Goal: Task Accomplishment & Management: Manage account settings

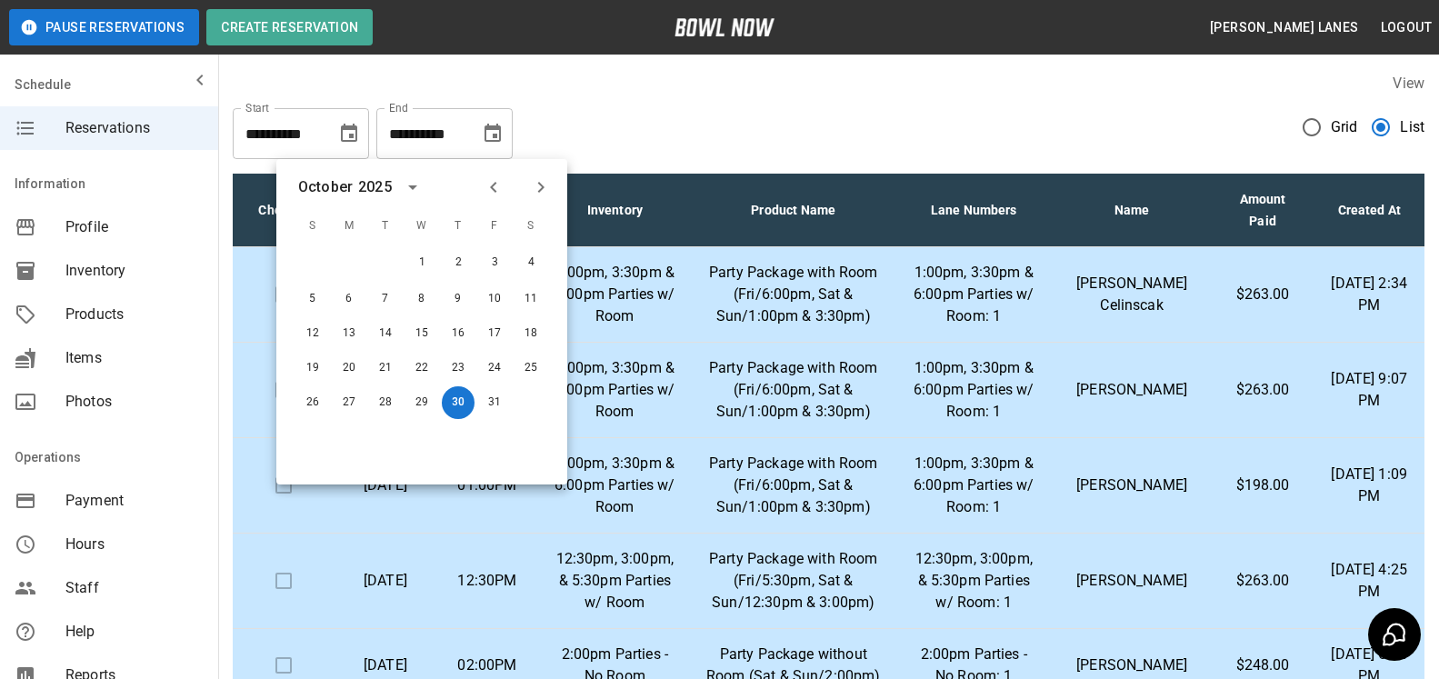
click at [538, 175] on button "Next month" at bounding box center [540, 187] width 31 height 31
click at [313, 332] on button "9" at bounding box center [312, 331] width 33 height 33
type input "**********"
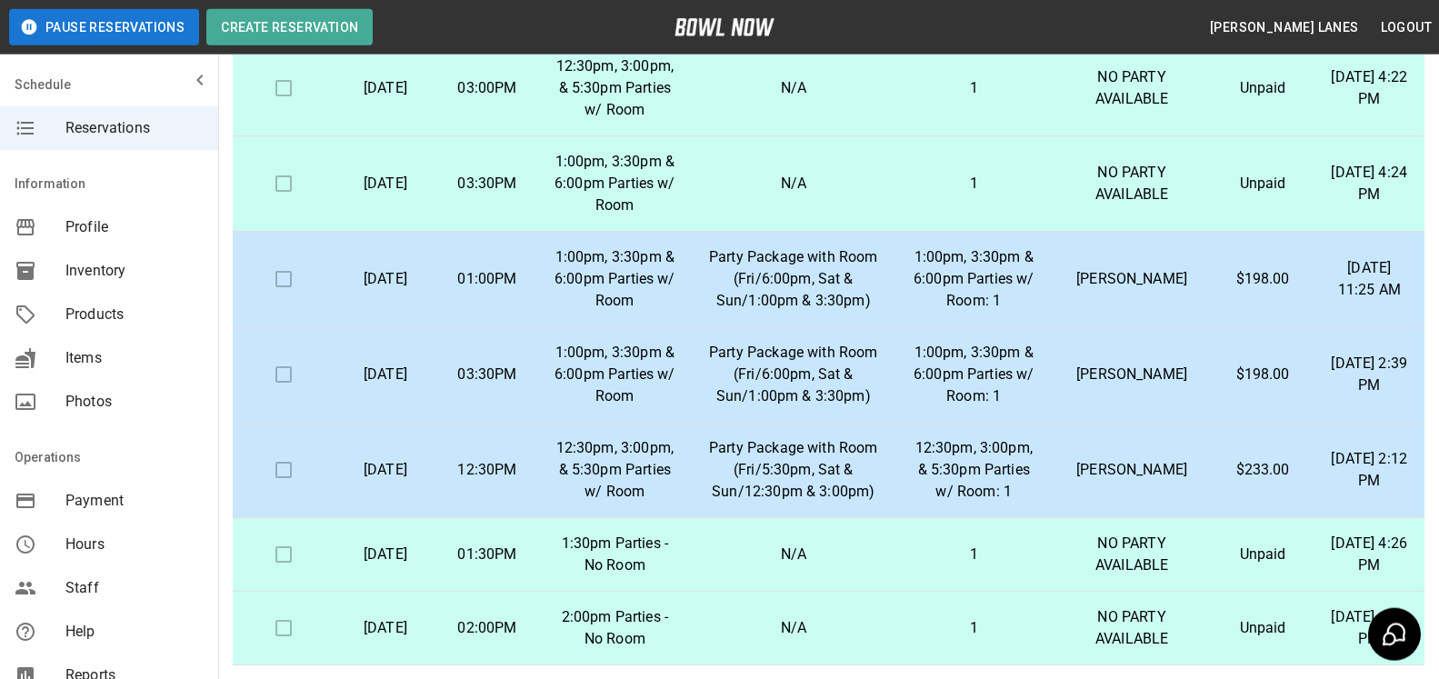
scroll to position [327, 0]
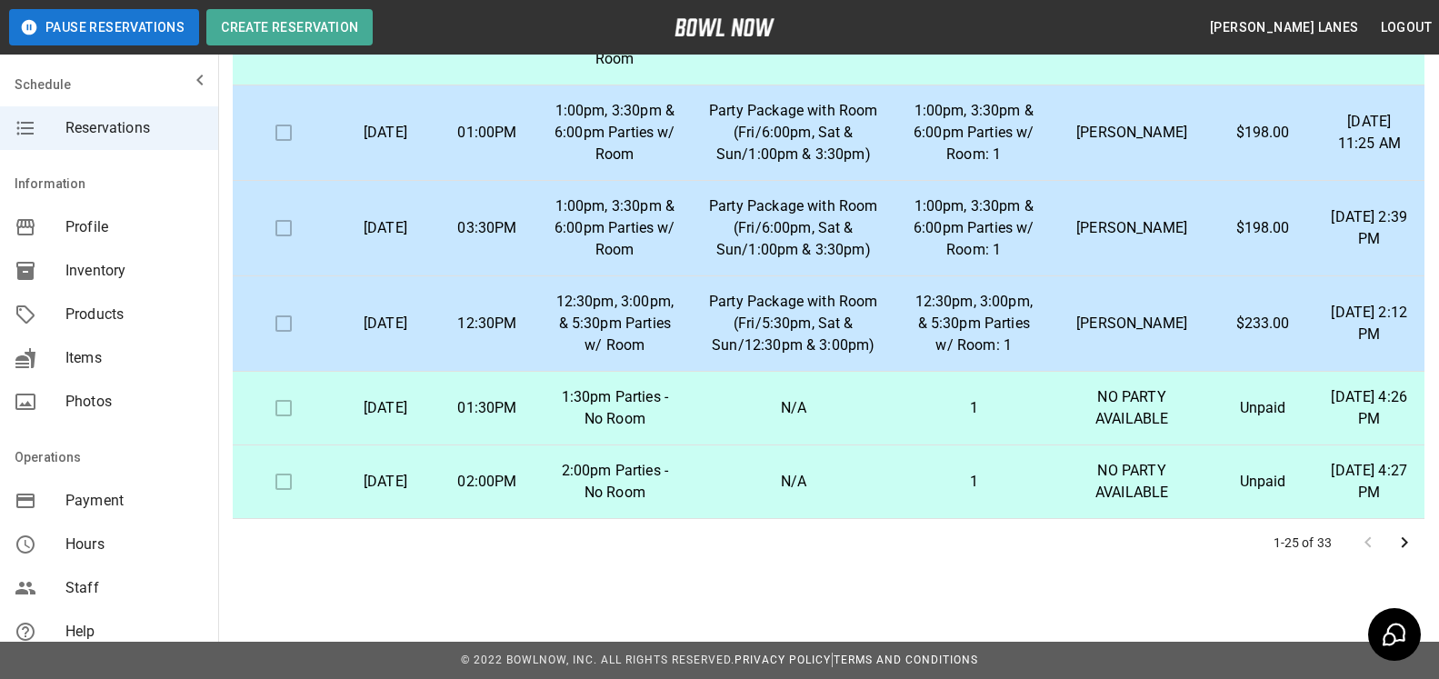
click at [1396, 545] on icon "Go to next page" at bounding box center [1405, 543] width 22 height 22
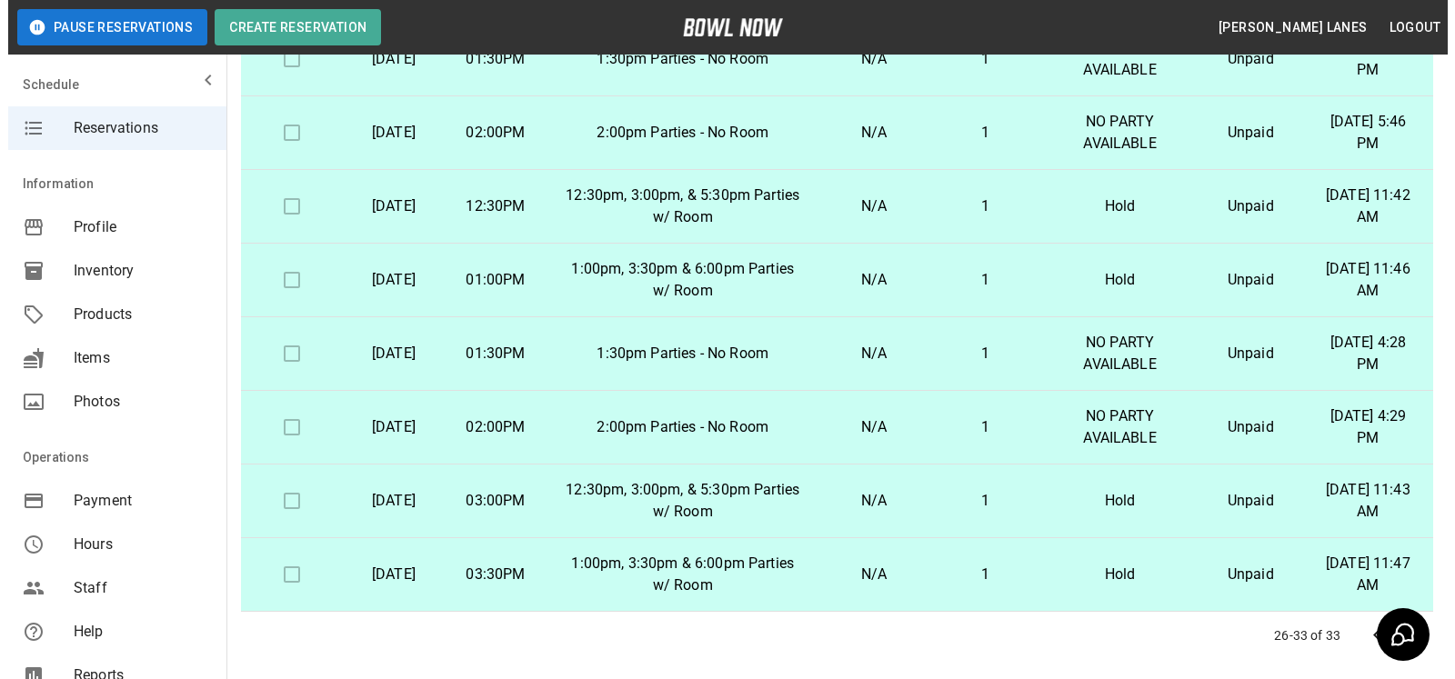
scroll to position [132, 0]
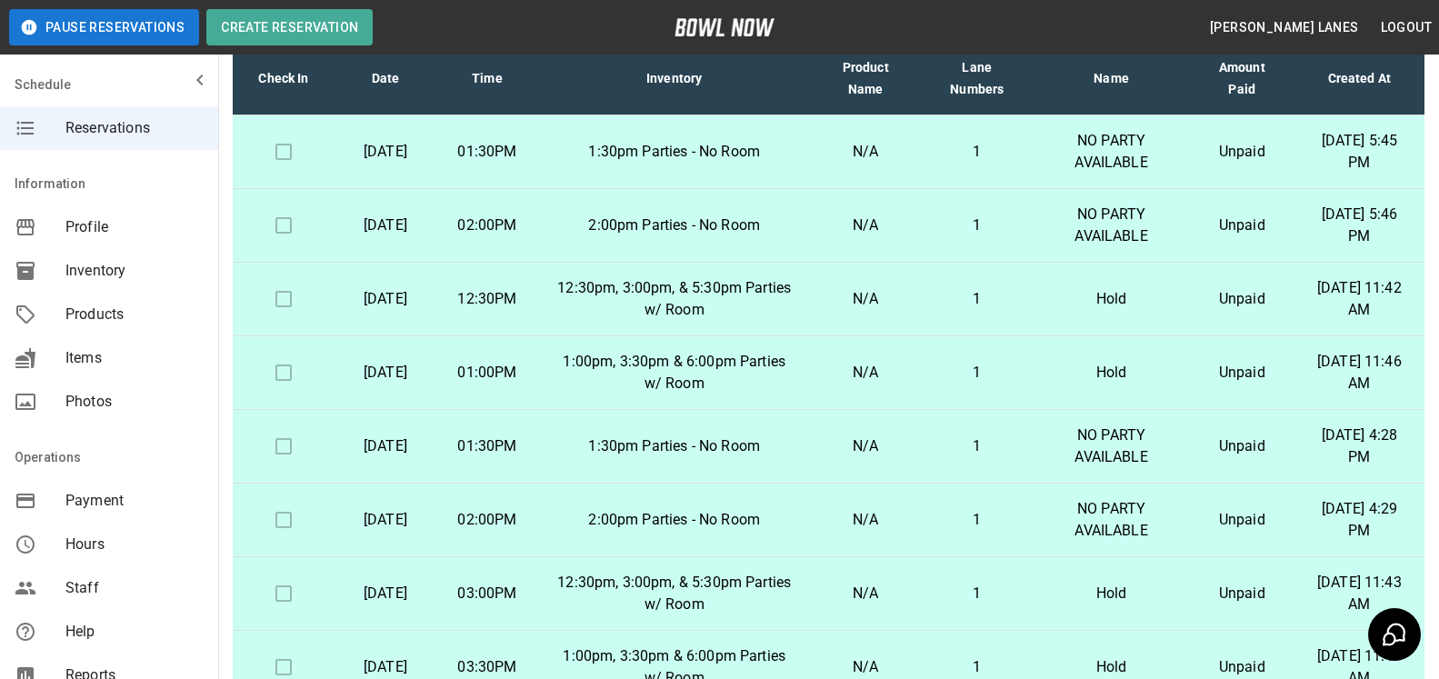
click at [1053, 321] on td "Hold" at bounding box center [1111, 300] width 157 height 74
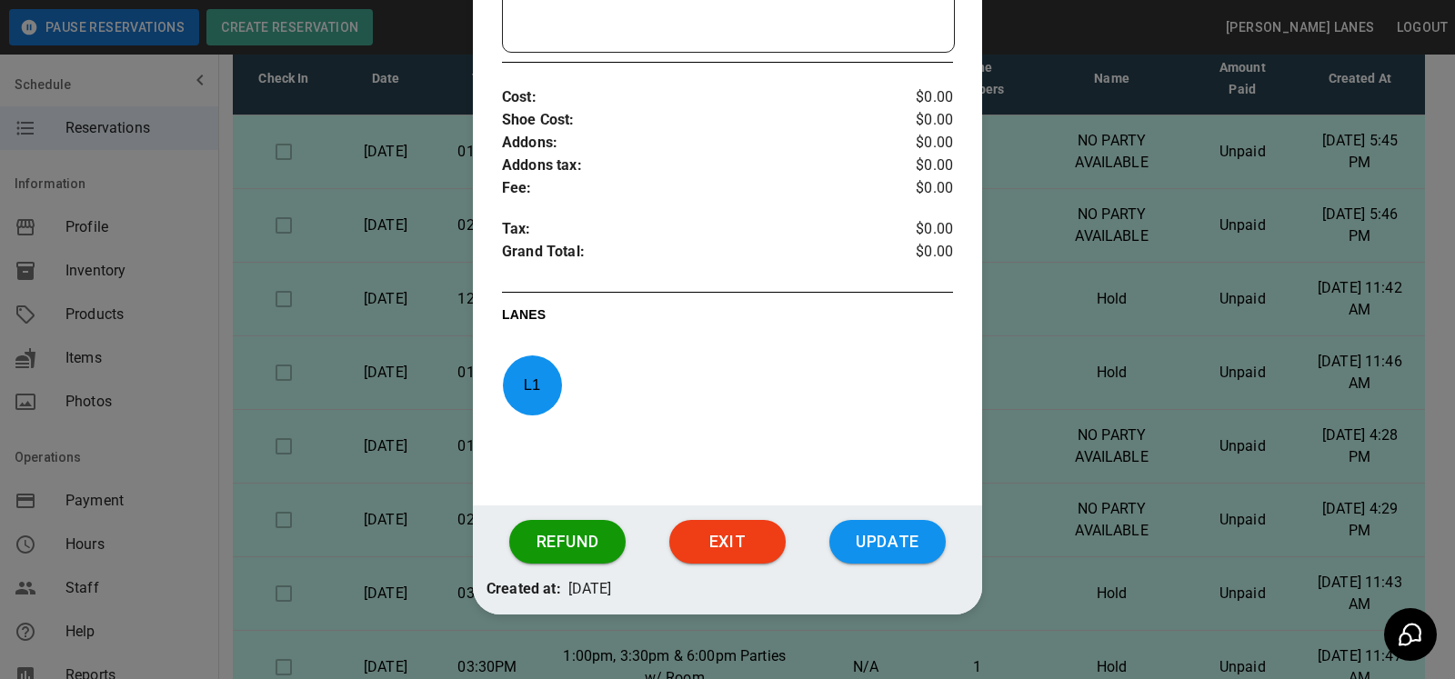
scroll to position [675, 0]
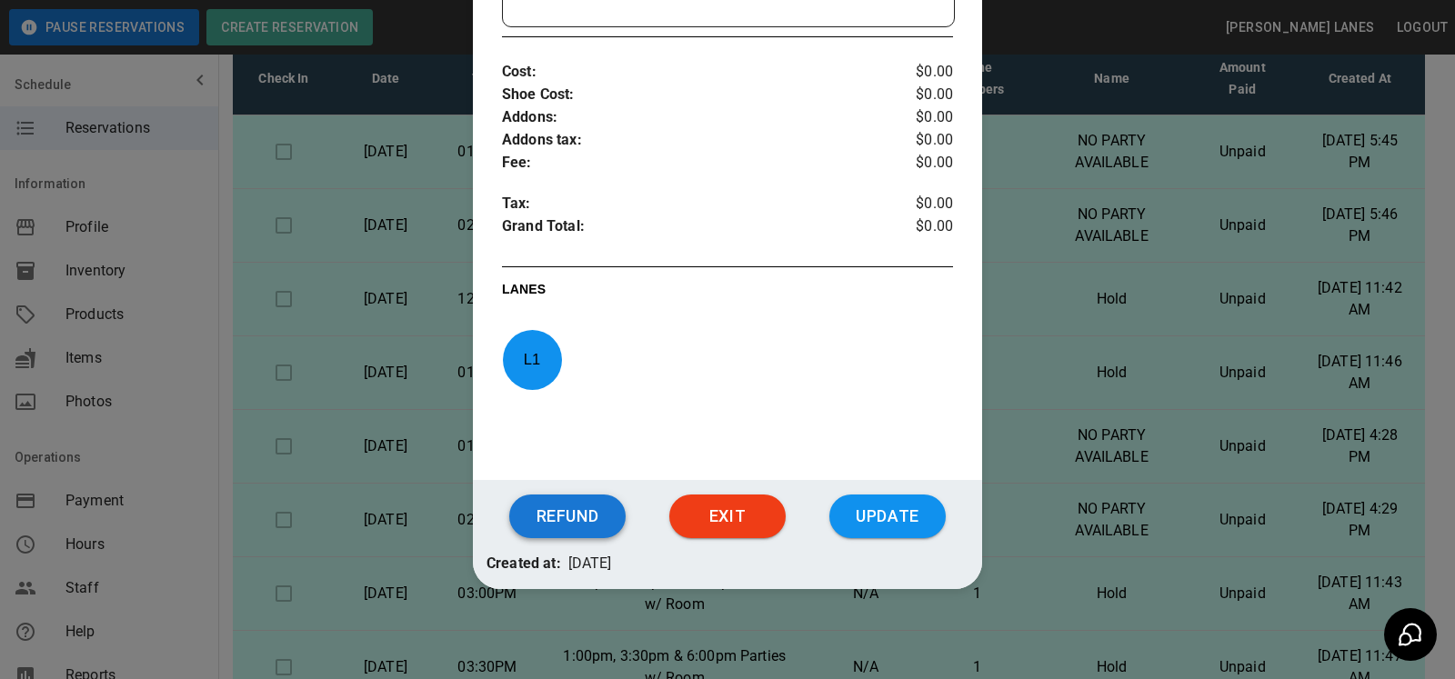
click at [541, 500] on button "Refund" at bounding box center [567, 517] width 116 height 44
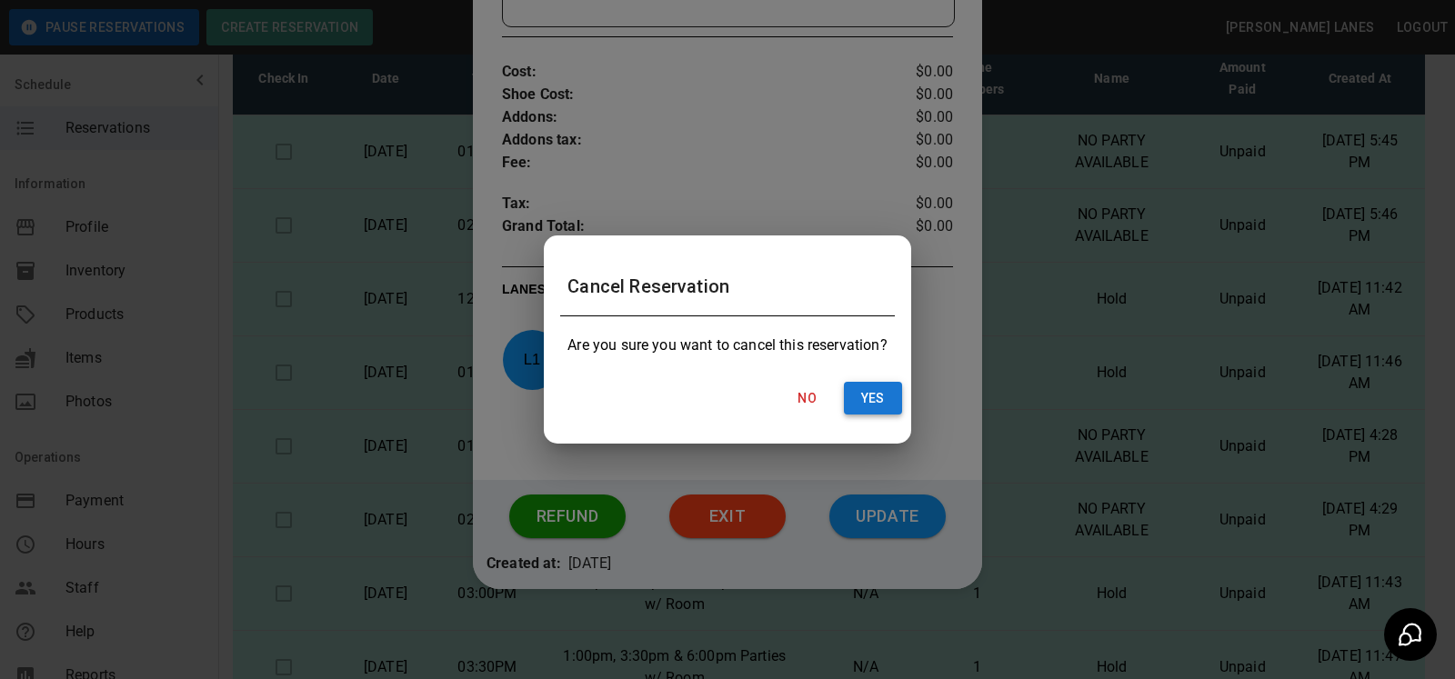
click at [881, 389] on button "Yes" at bounding box center [873, 399] width 58 height 34
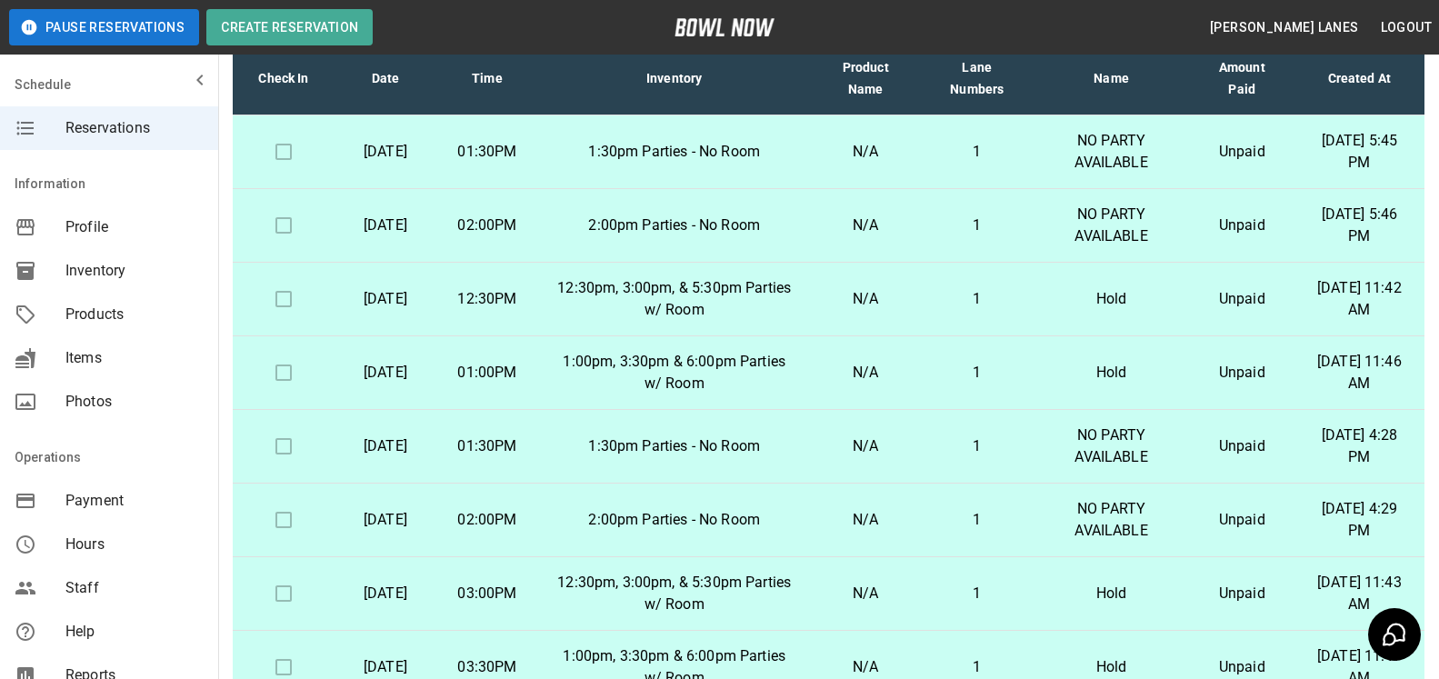
click at [1136, 379] on p "Hold" at bounding box center [1111, 373] width 128 height 22
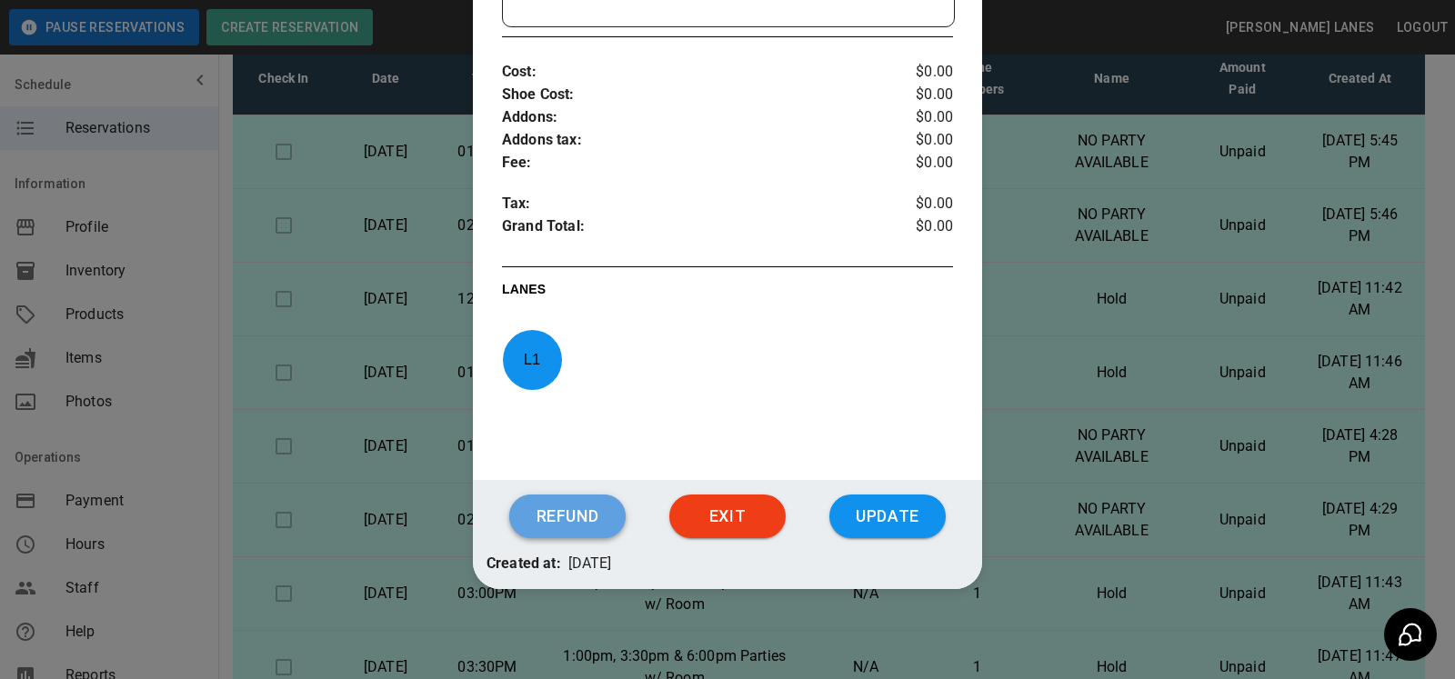
click at [550, 505] on button "Refund" at bounding box center [567, 517] width 116 height 44
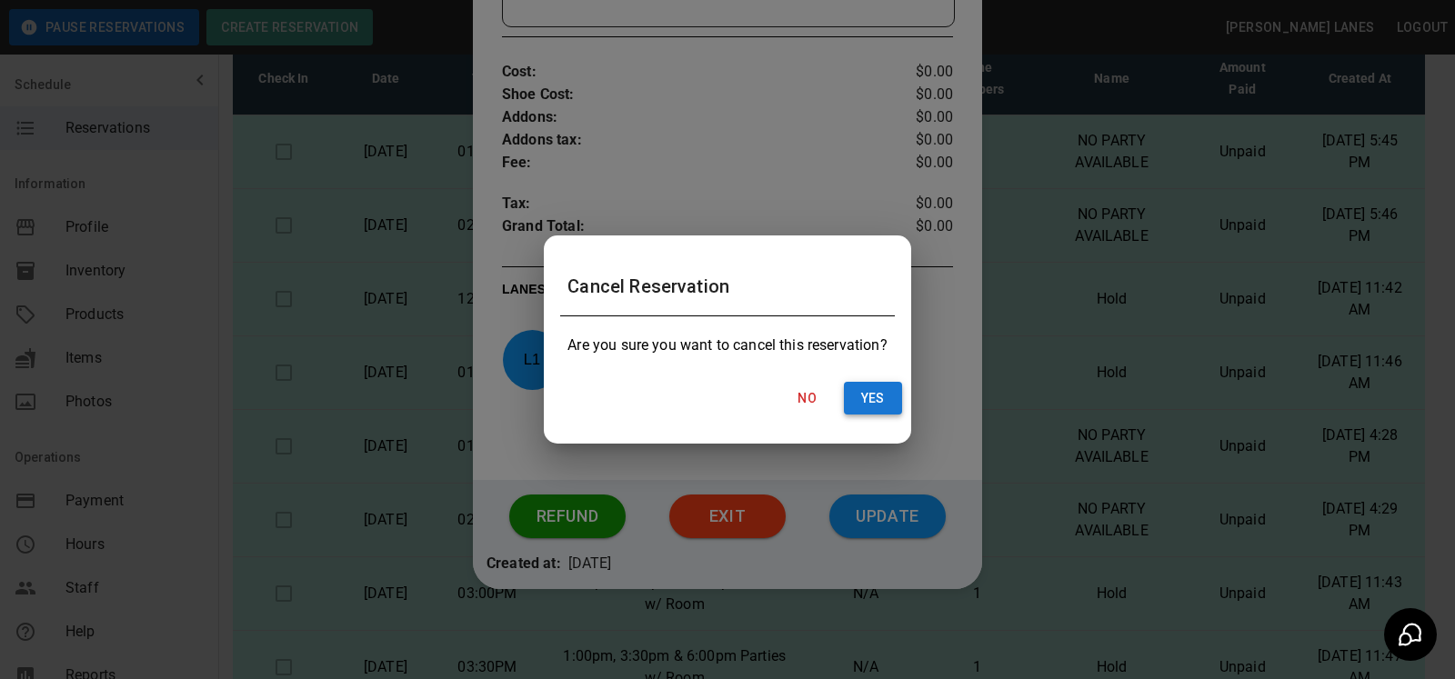
click at [870, 396] on button "Yes" at bounding box center [873, 399] width 58 height 34
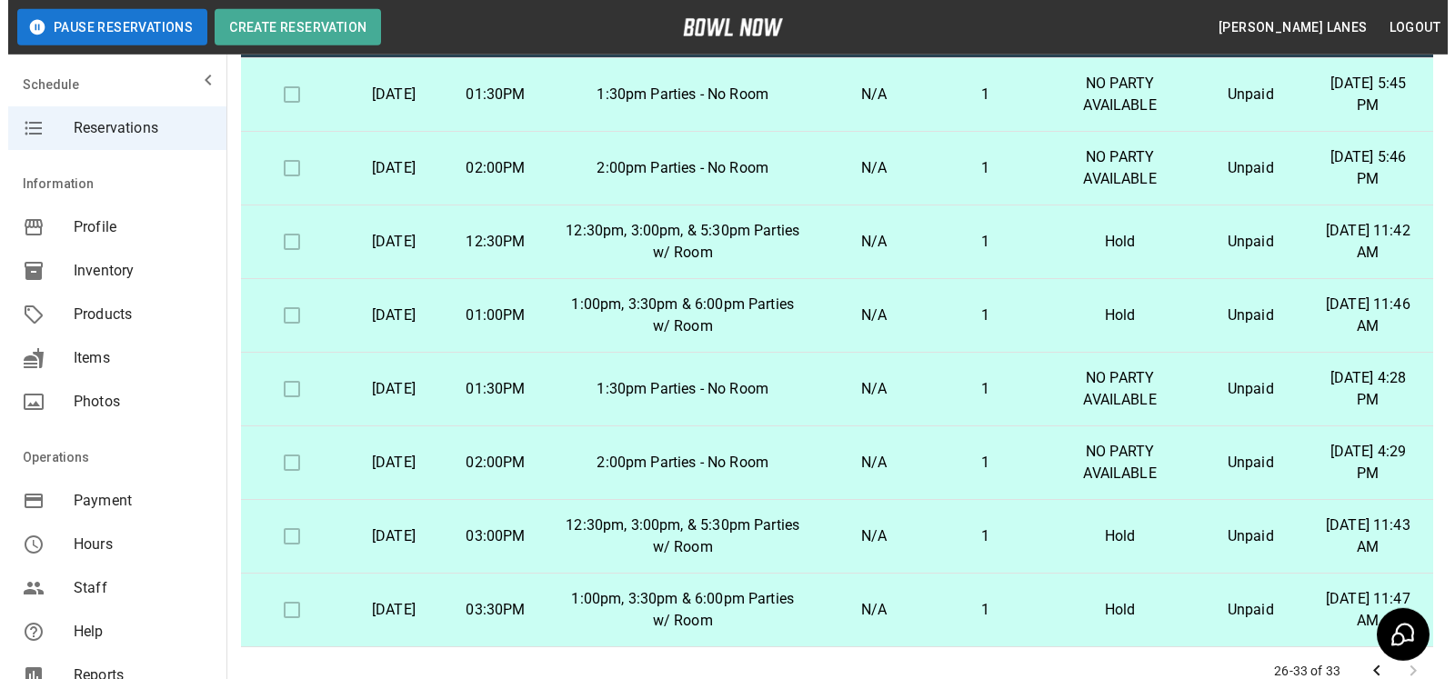
scroll to position [225, 0]
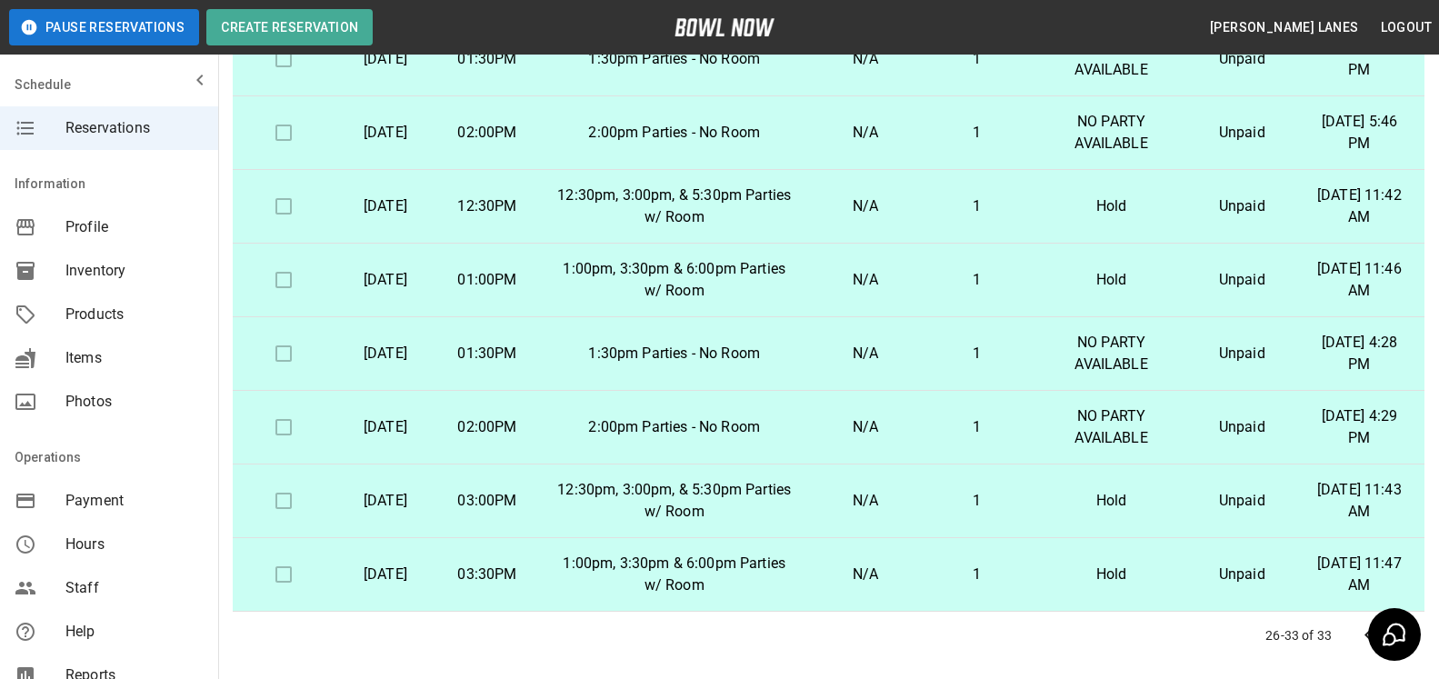
click at [1100, 494] on p "Hold" at bounding box center [1111, 501] width 128 height 22
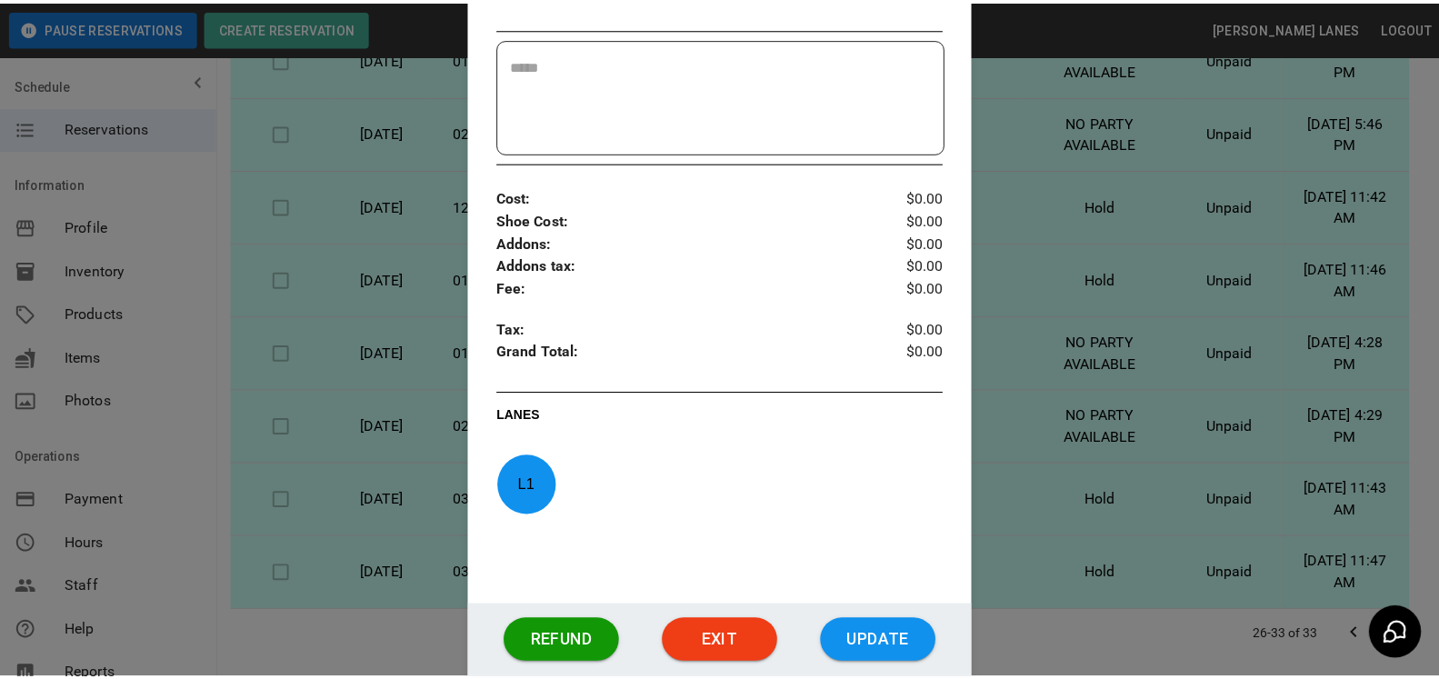
scroll to position [556, 0]
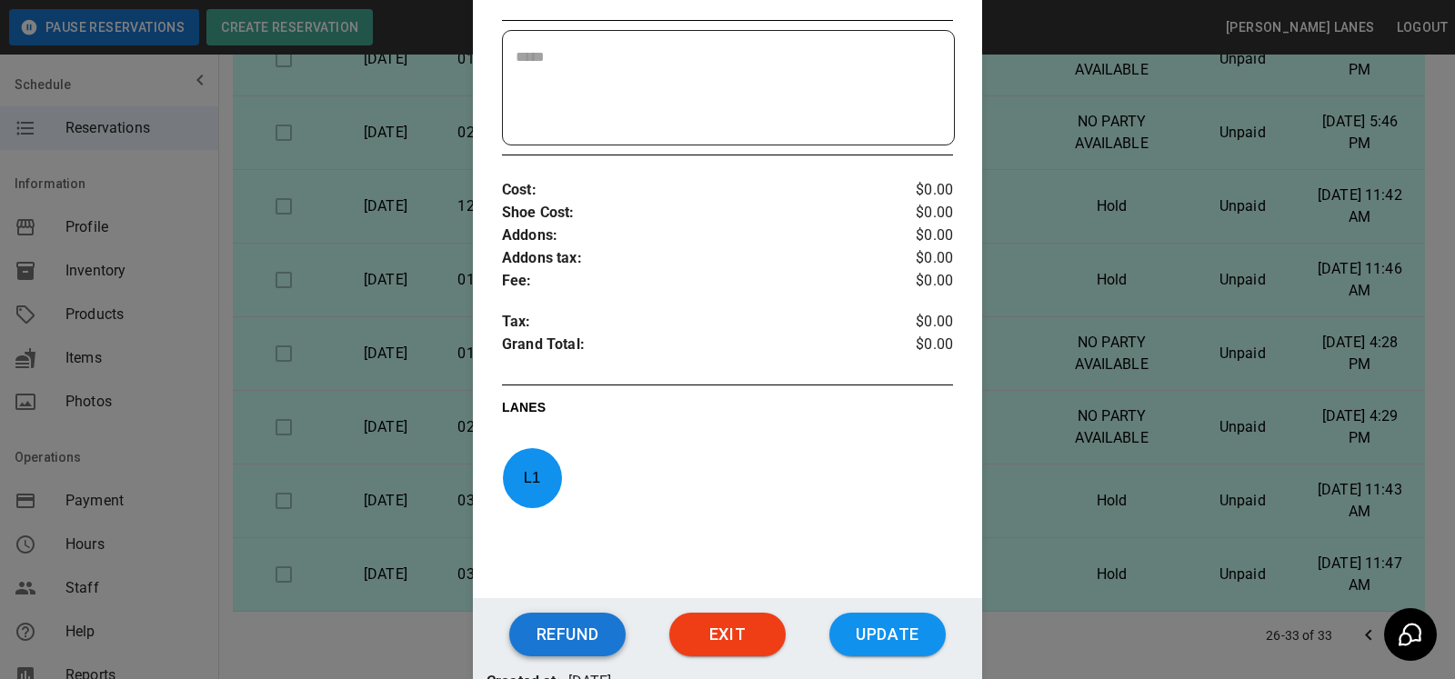
click at [549, 632] on button "Refund" at bounding box center [567, 635] width 116 height 44
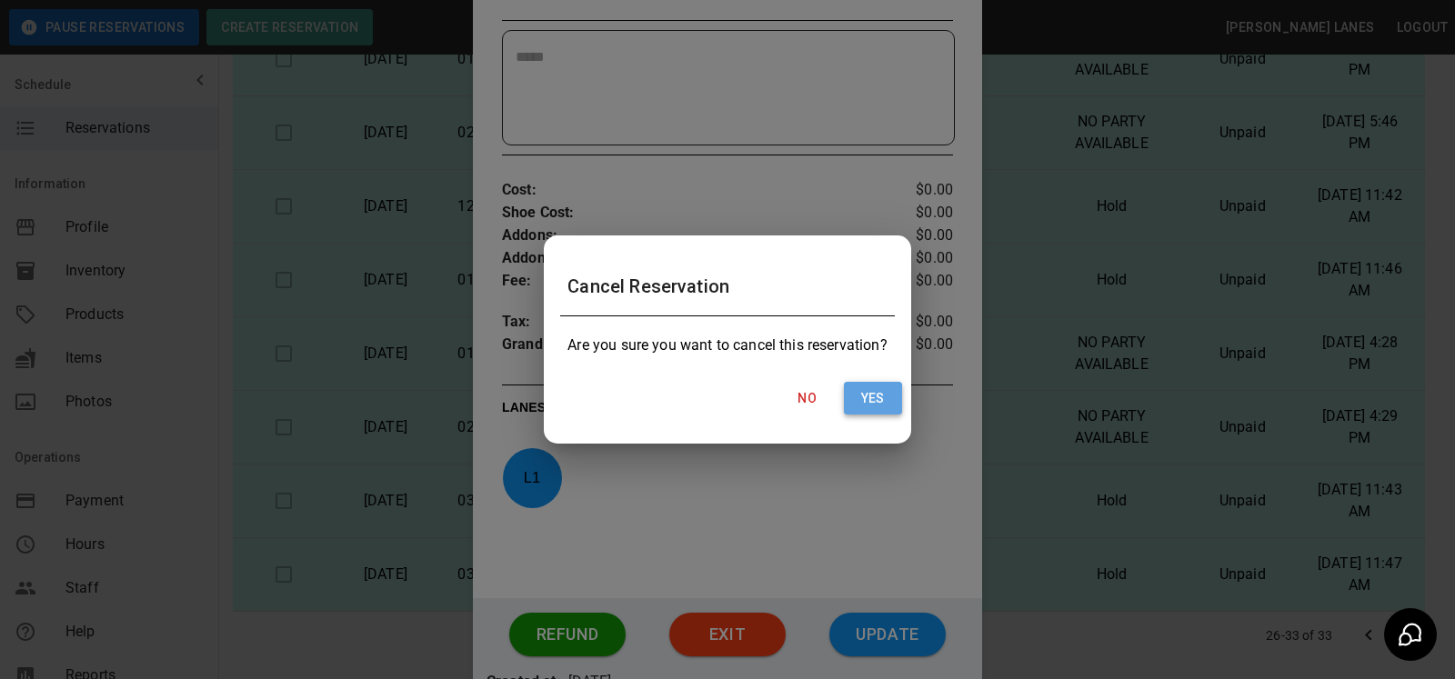
click at [866, 401] on button "Yes" at bounding box center [873, 399] width 58 height 34
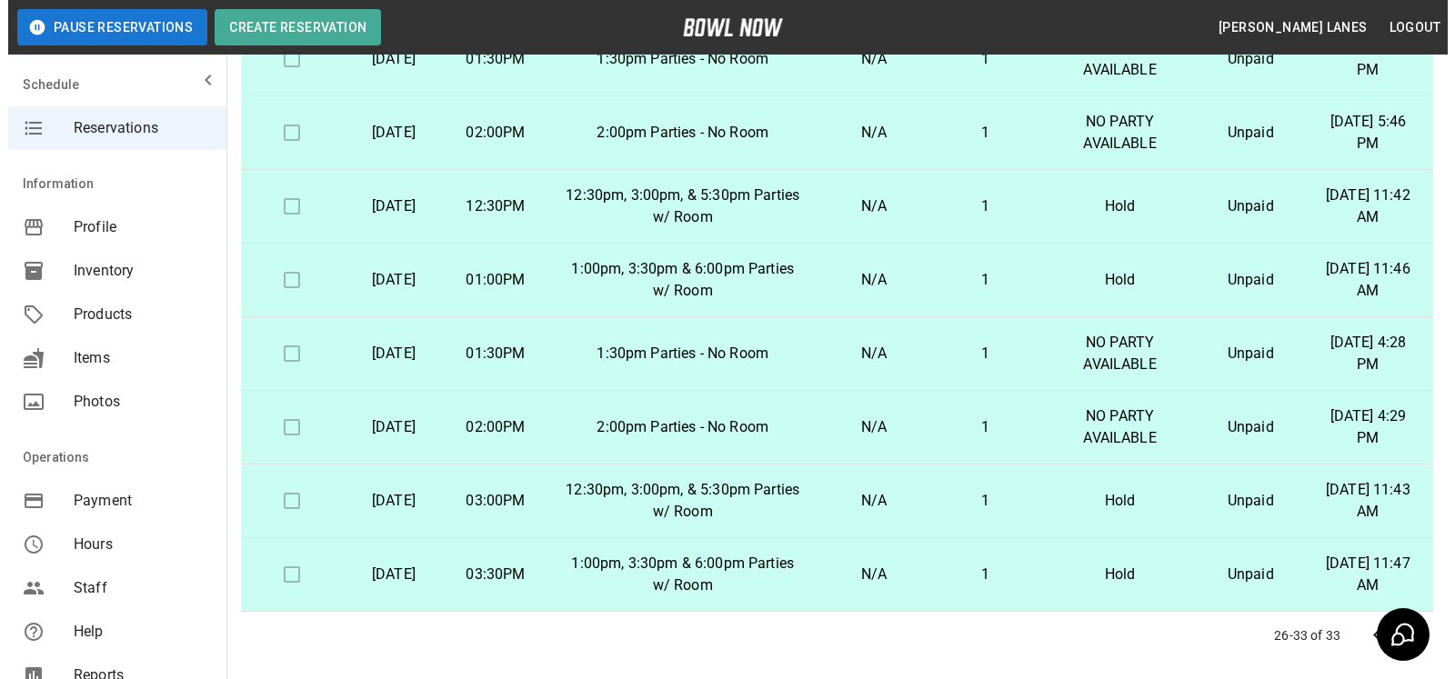
scroll to position [317, 0]
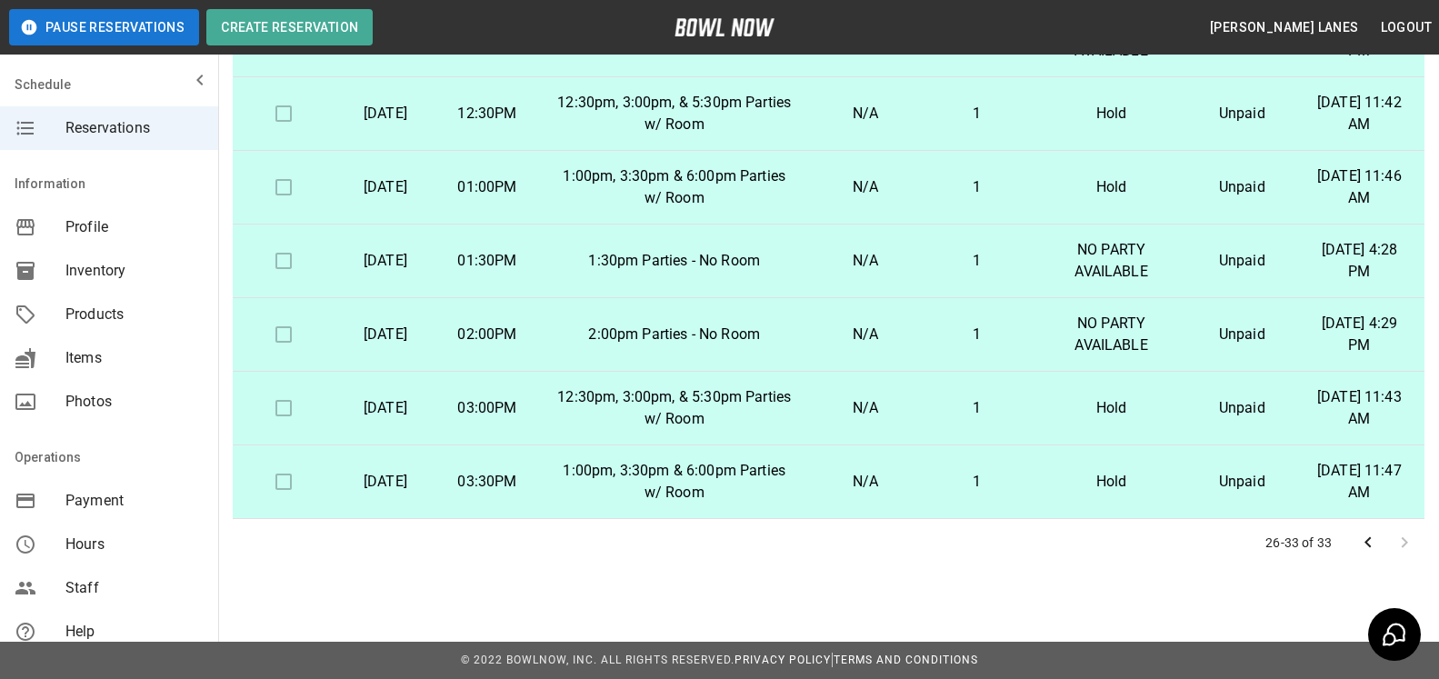
click at [1105, 480] on p "Hold" at bounding box center [1111, 482] width 128 height 22
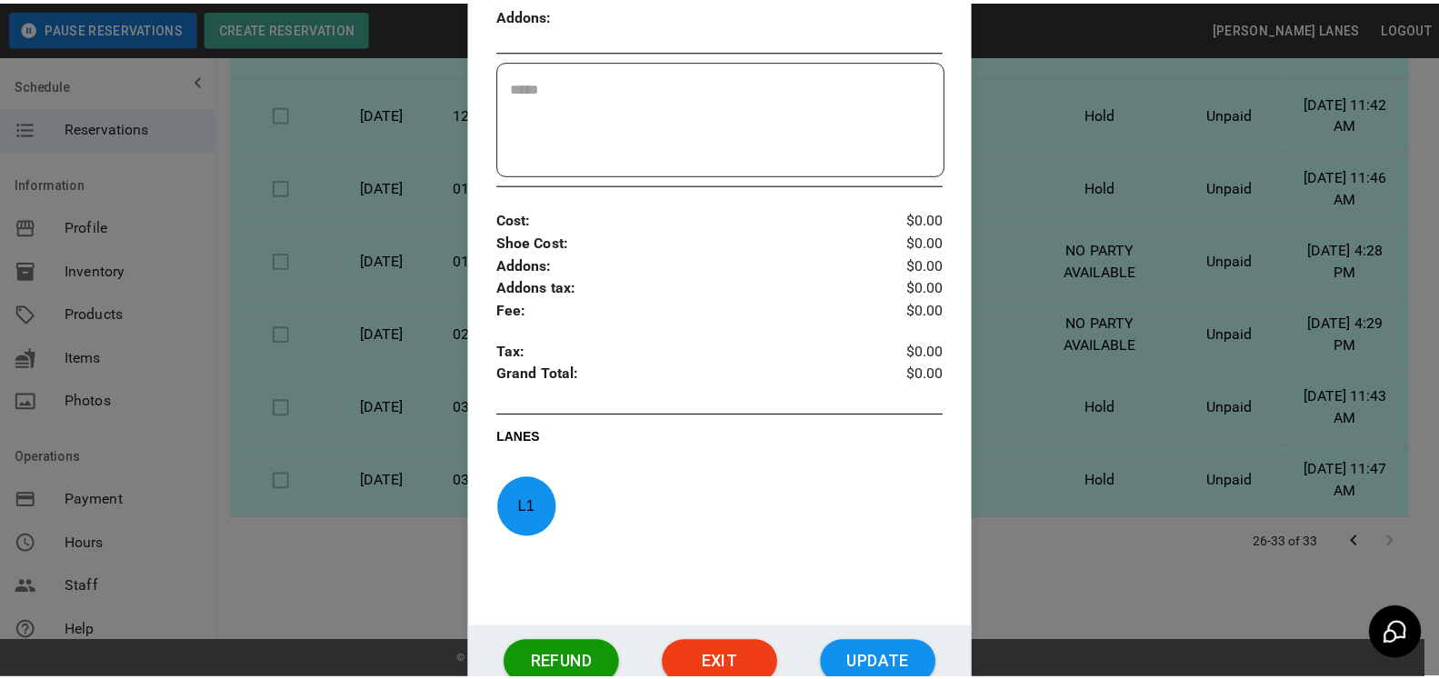
scroll to position [556, 0]
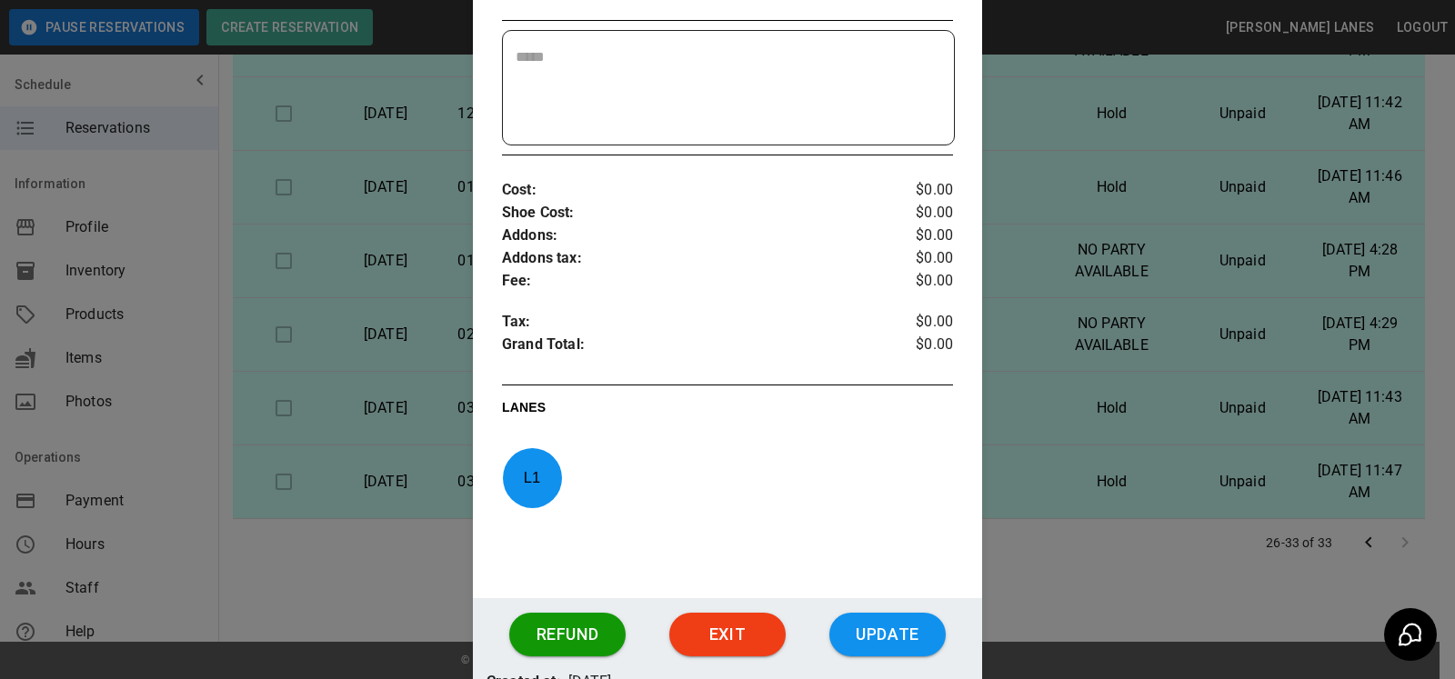
click at [552, 612] on div "Refund Exit Update" at bounding box center [727, 634] width 509 height 73
click at [552, 622] on button "Refund" at bounding box center [567, 635] width 116 height 44
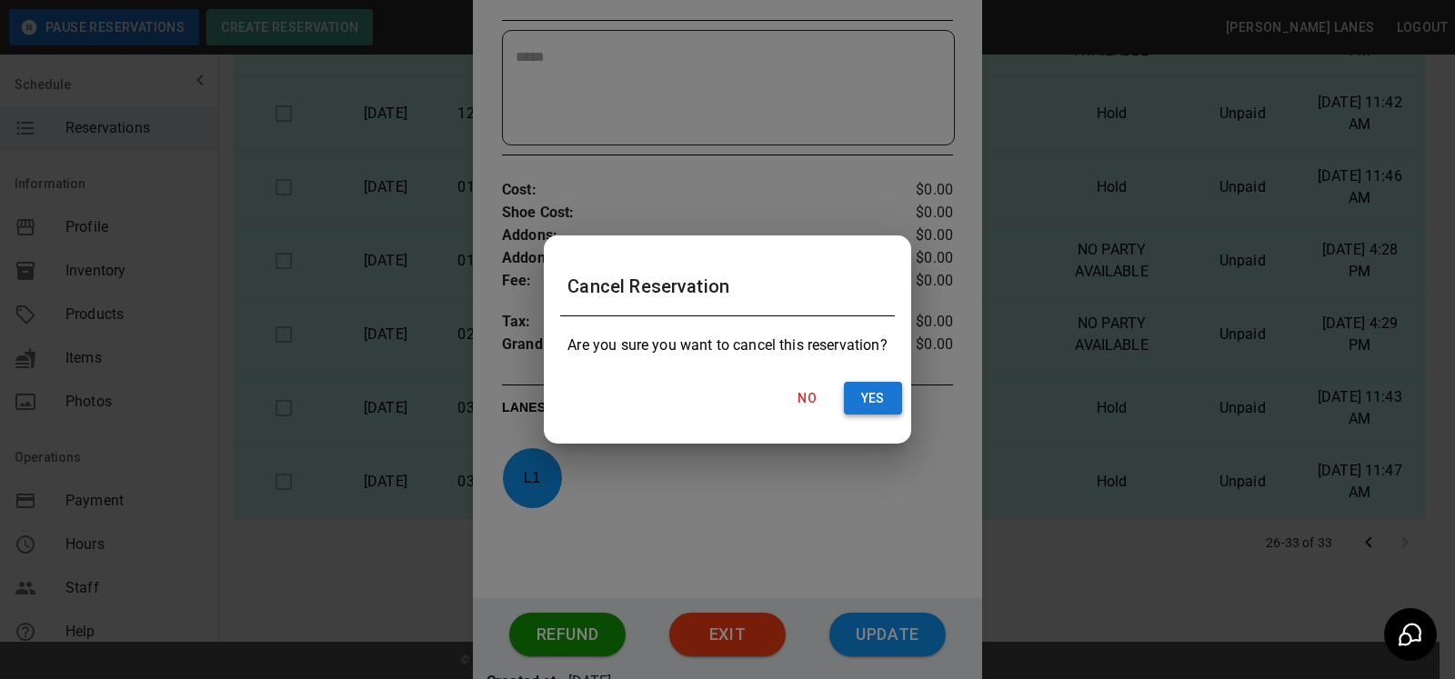
click at [854, 385] on button "Yes" at bounding box center [873, 399] width 58 height 34
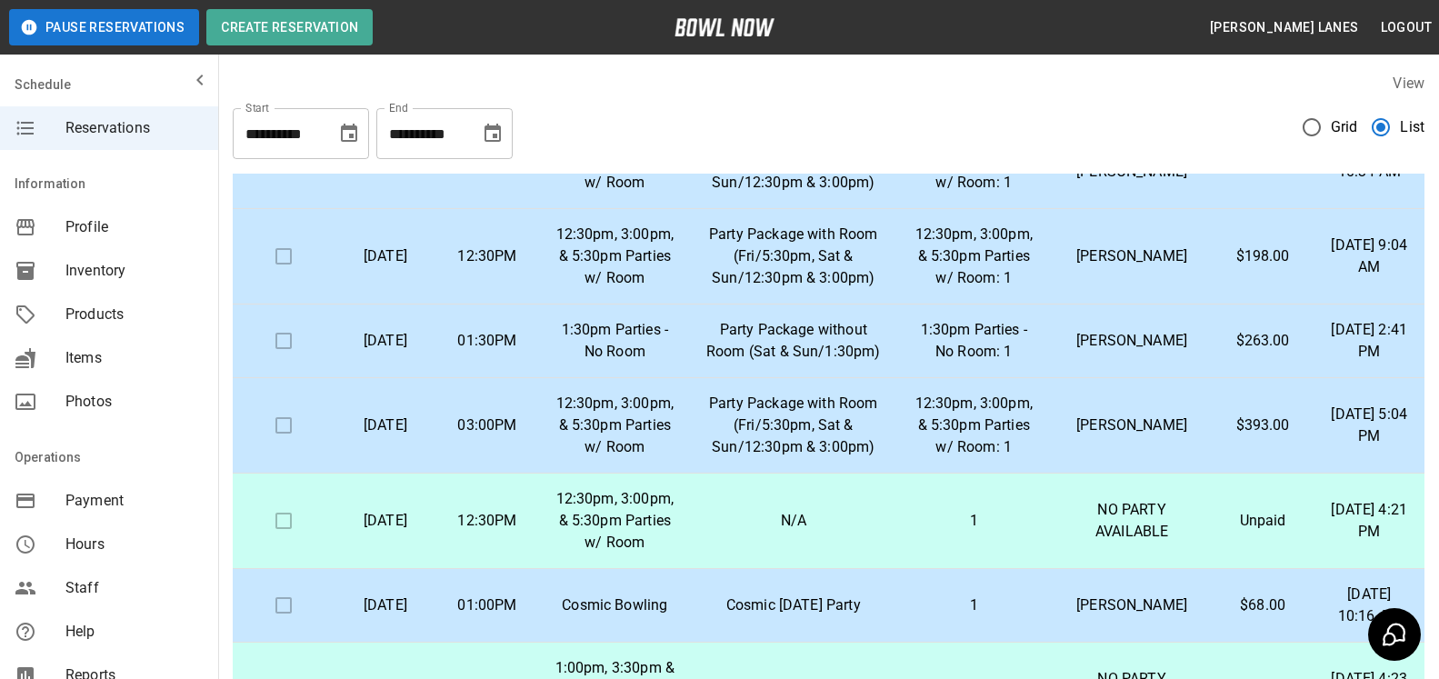
scroll to position [1391, 0]
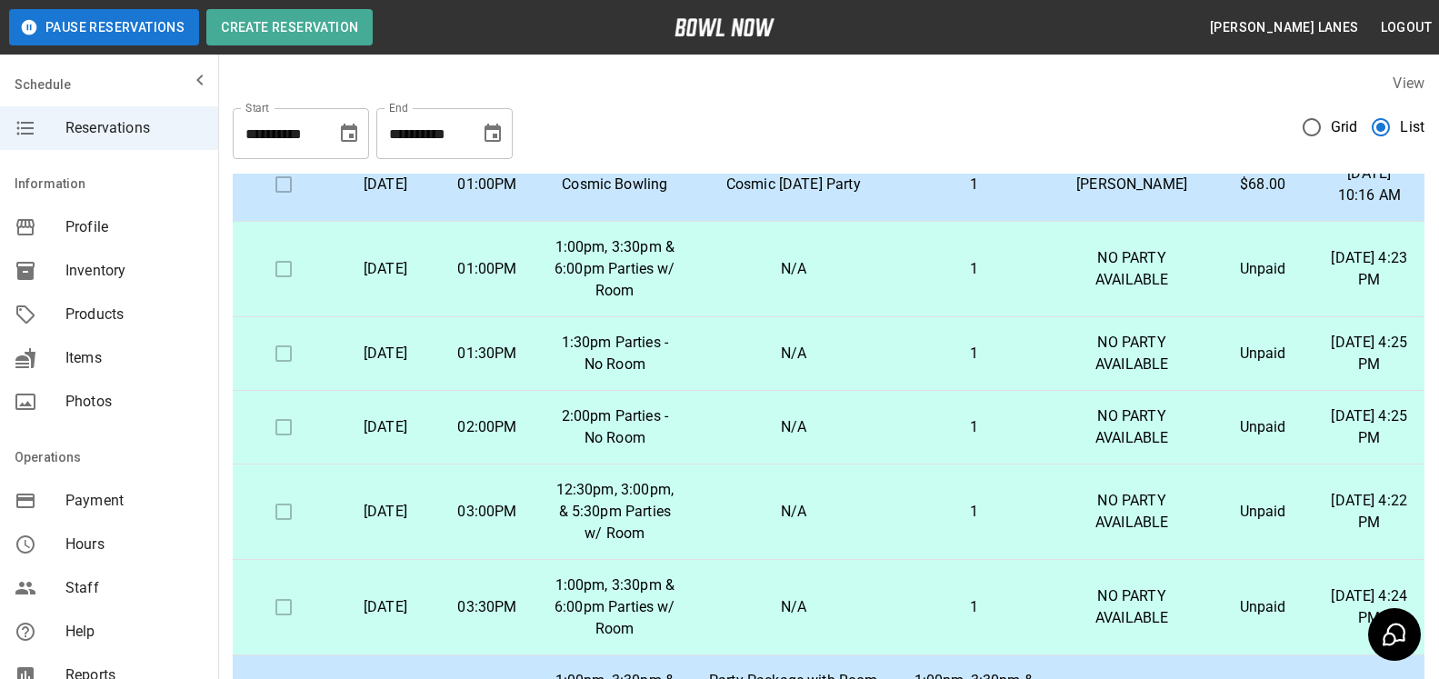
click at [496, 136] on icon "Choose date, selected date is Oct 30, 2025" at bounding box center [493, 133] width 16 height 18
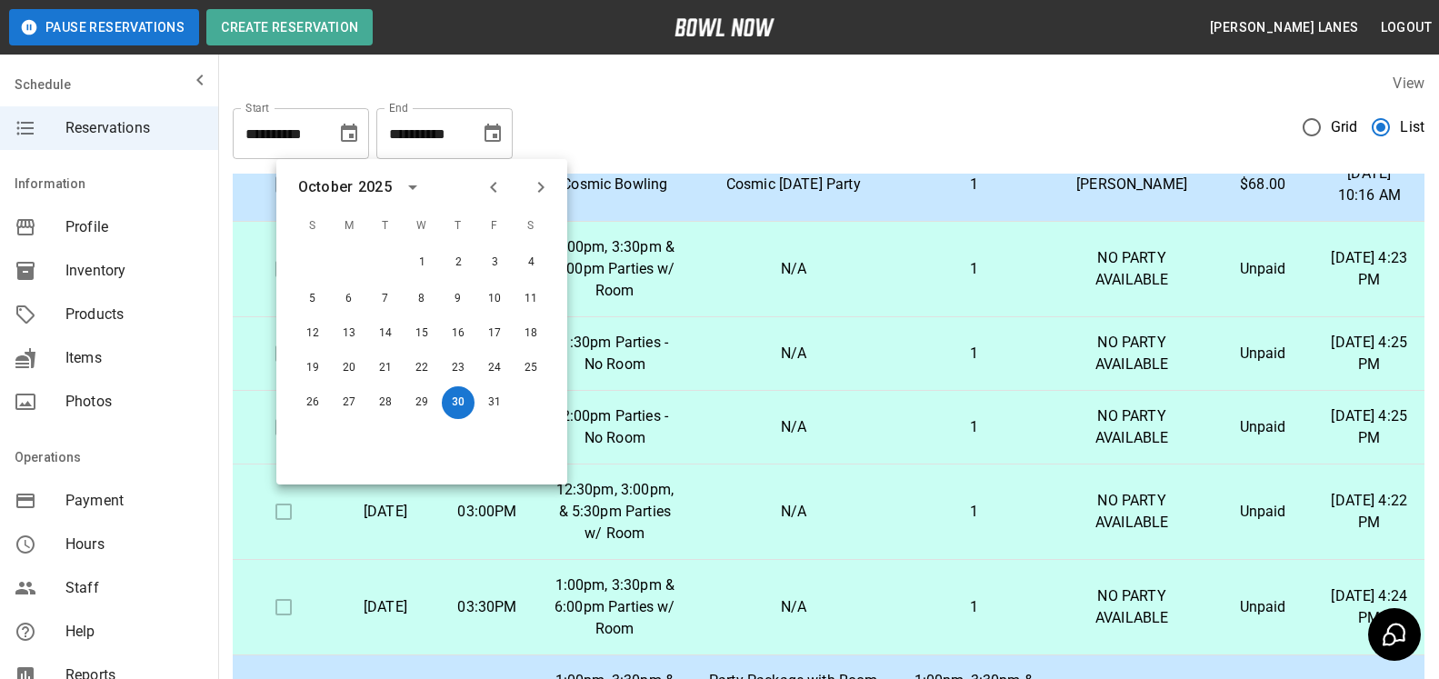
click at [532, 185] on icon "Next month" at bounding box center [541, 187] width 22 height 22
click at [505, 333] on button "19" at bounding box center [494, 331] width 33 height 33
type input "**********"
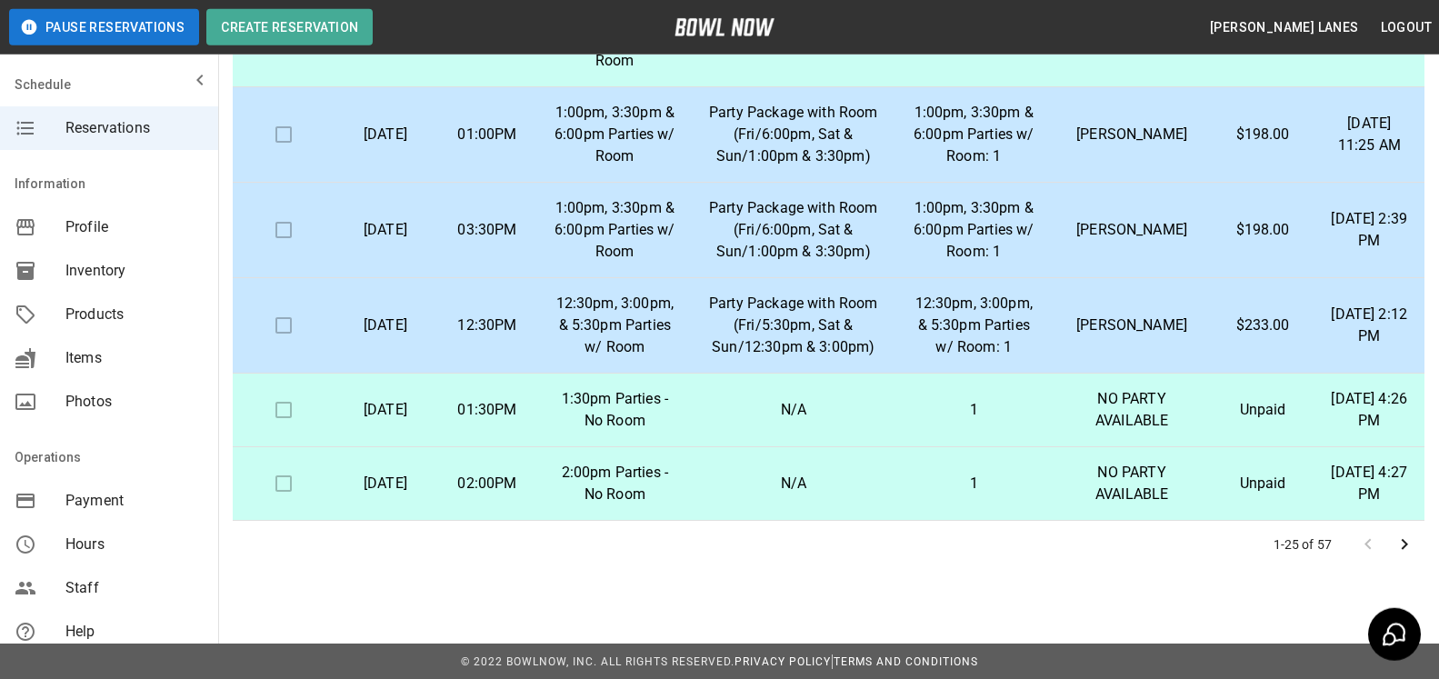
scroll to position [327, 0]
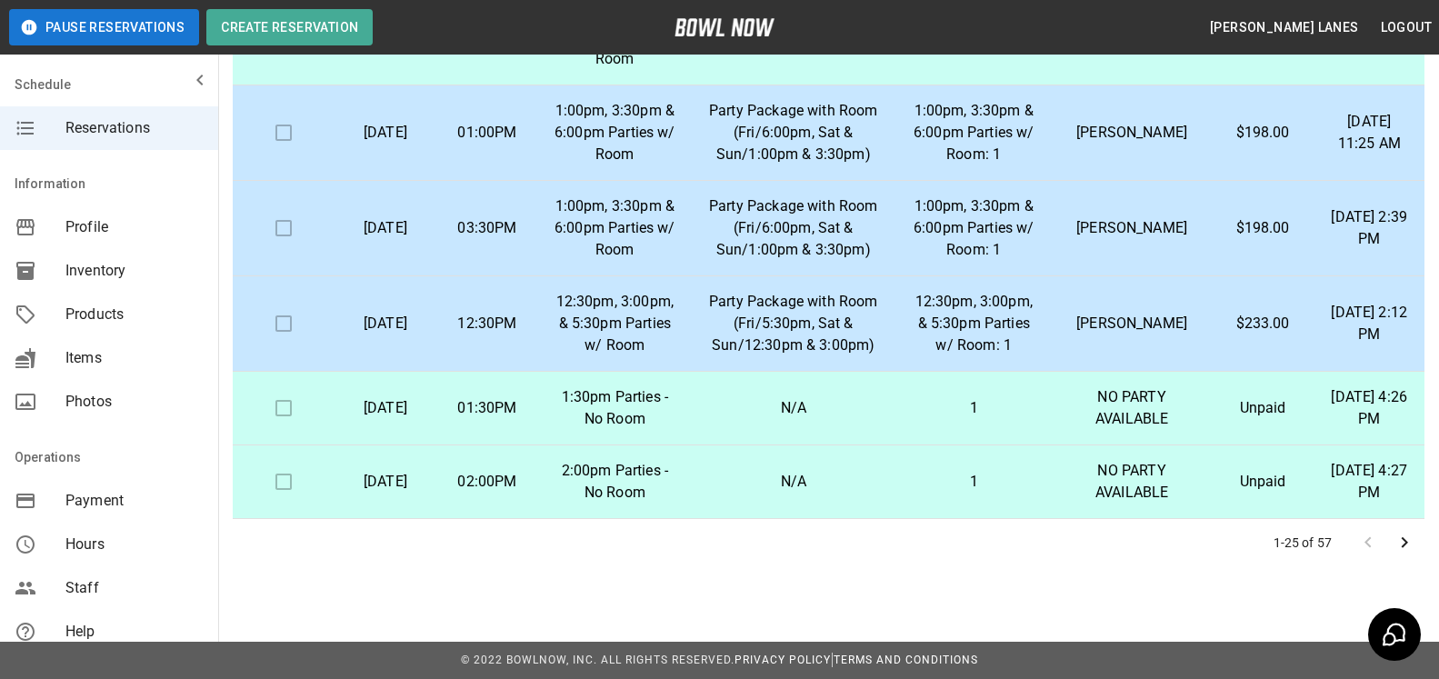
click at [1399, 538] on icon "Go to next page" at bounding box center [1405, 543] width 22 height 22
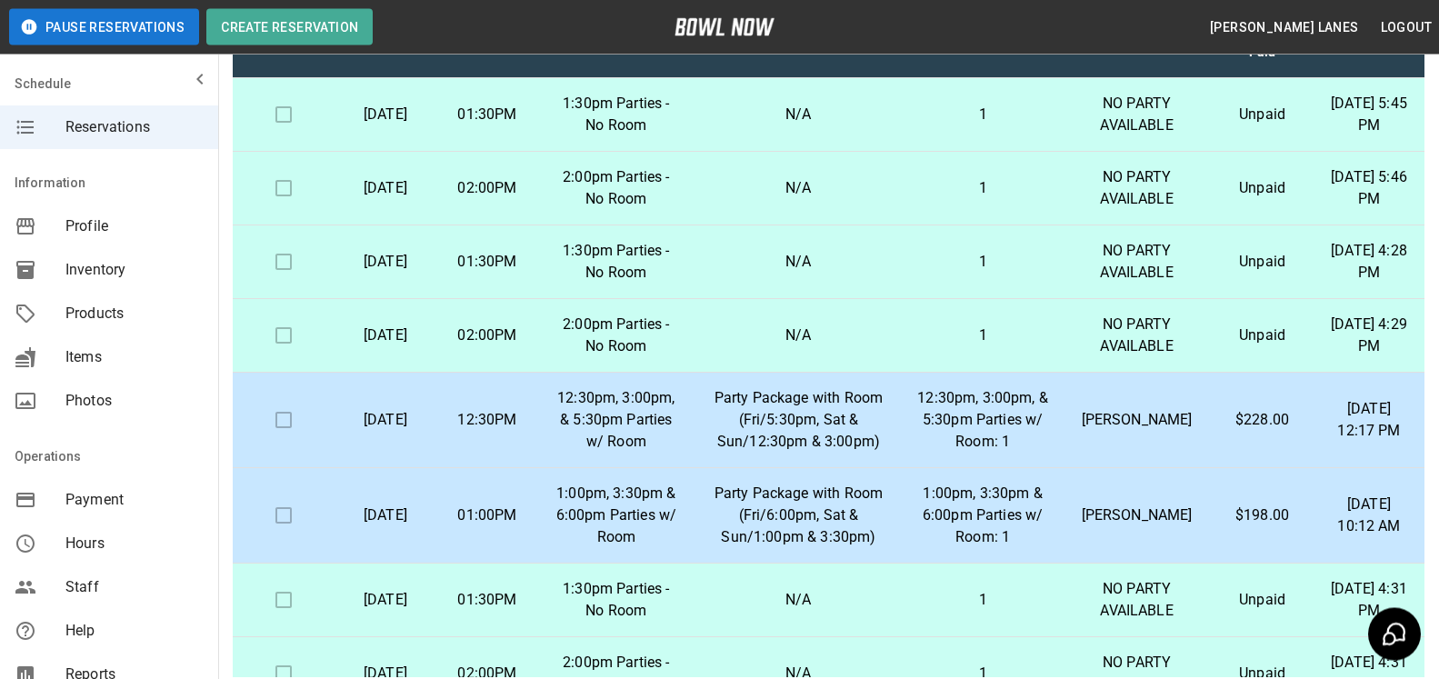
scroll to position [142, 0]
